Goal: Information Seeking & Learning: Check status

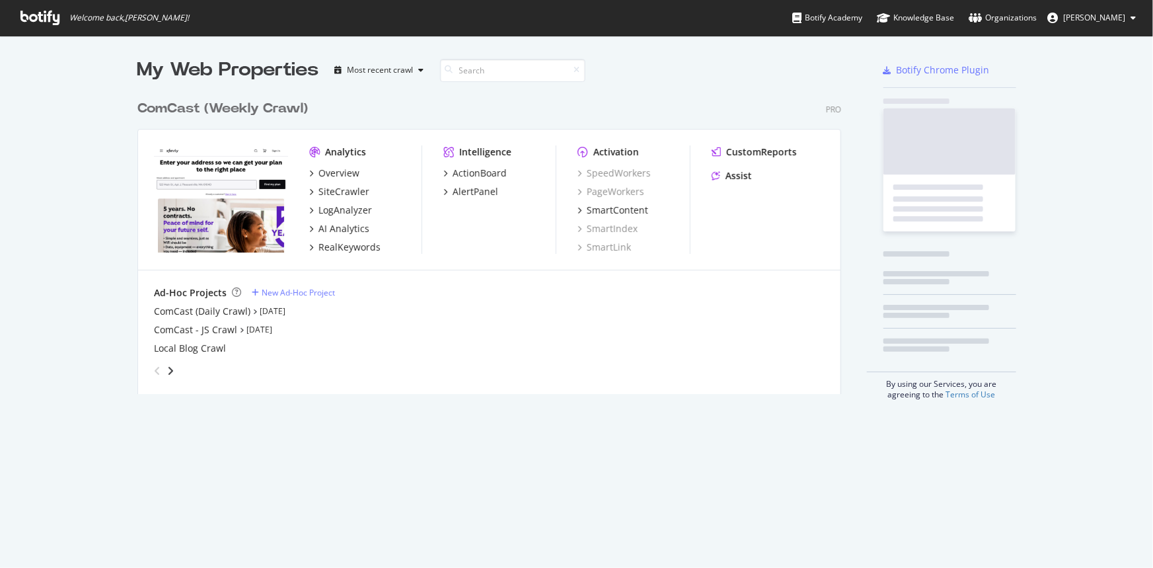
scroll to position [301, 705]
